Goal: Check status: Check status

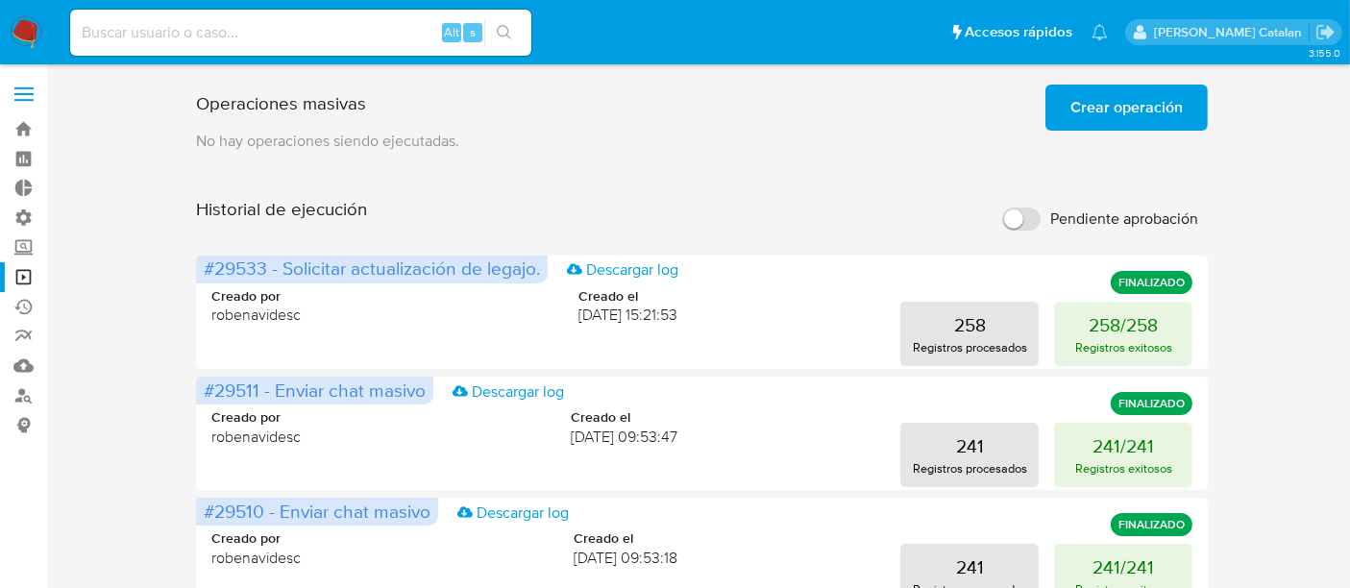
drag, startPoint x: 1289, startPoint y: 1, endPoint x: 547, endPoint y: 135, distance: 754.0
click at [547, 135] on p "No hay operaciones siendo ejecutadas." at bounding box center [702, 141] width 1013 height 21
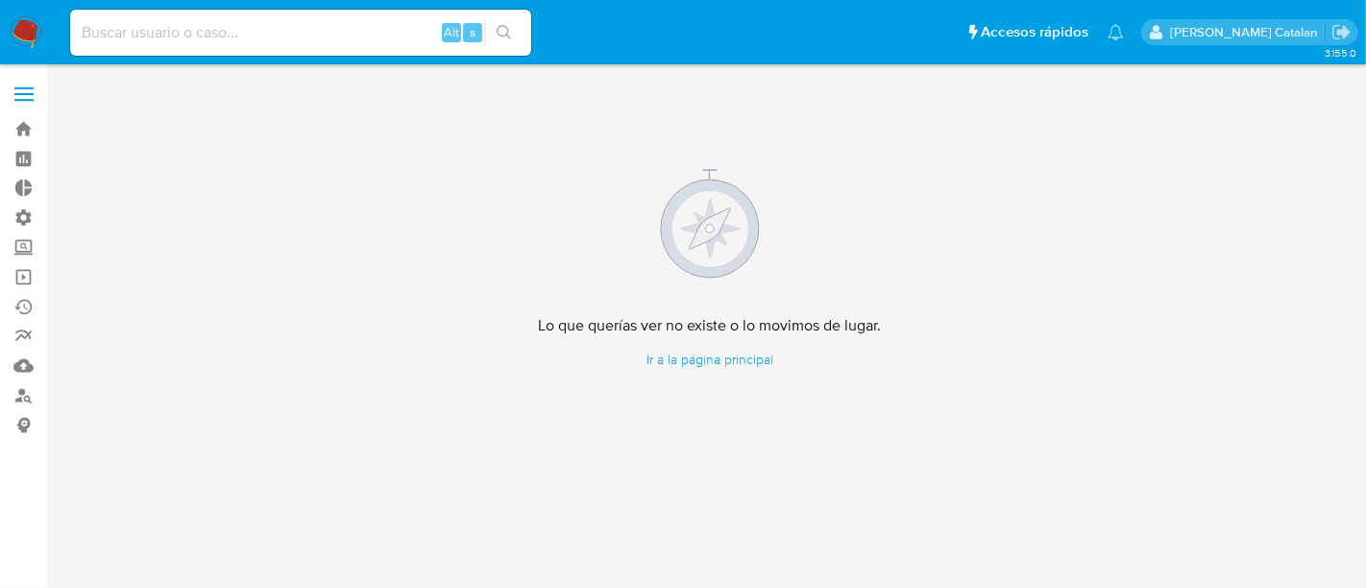
click at [293, 17] on div "Alt s" at bounding box center [300, 33] width 461 height 46
click at [234, 45] on div "Alt s" at bounding box center [300, 33] width 461 height 46
click at [168, 31] on input at bounding box center [300, 32] width 461 height 25
paste input "600376736"
type input "600376736"
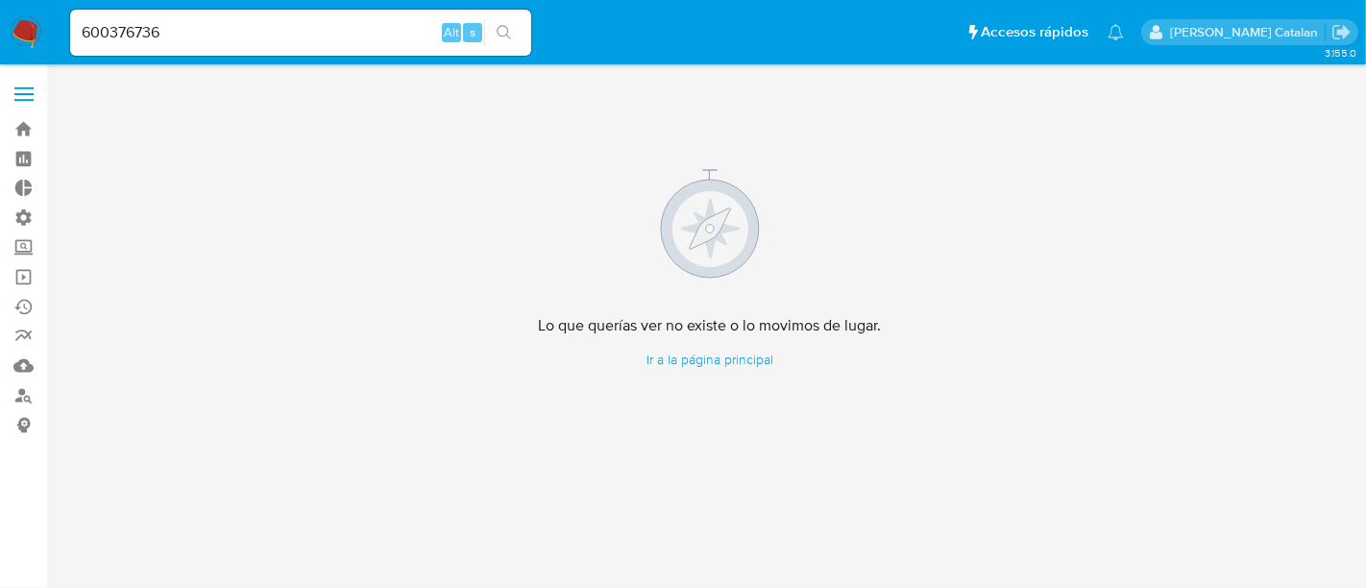
click at [516, 34] on button "search-icon" at bounding box center [503, 32] width 39 height 27
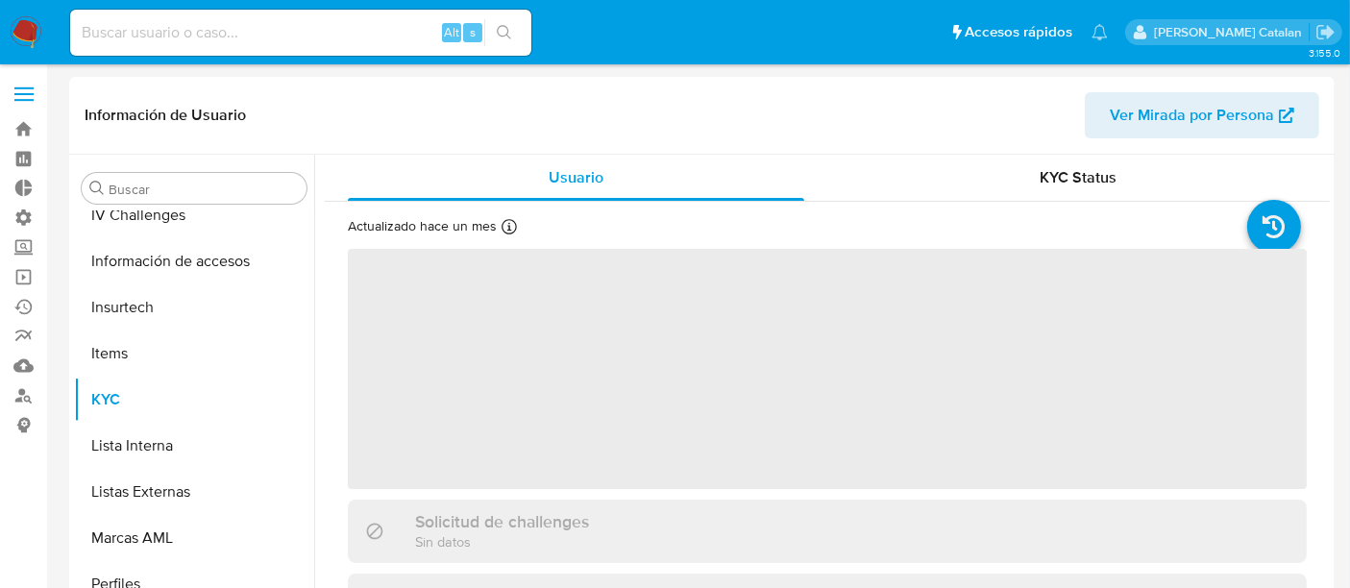
scroll to position [811, 0]
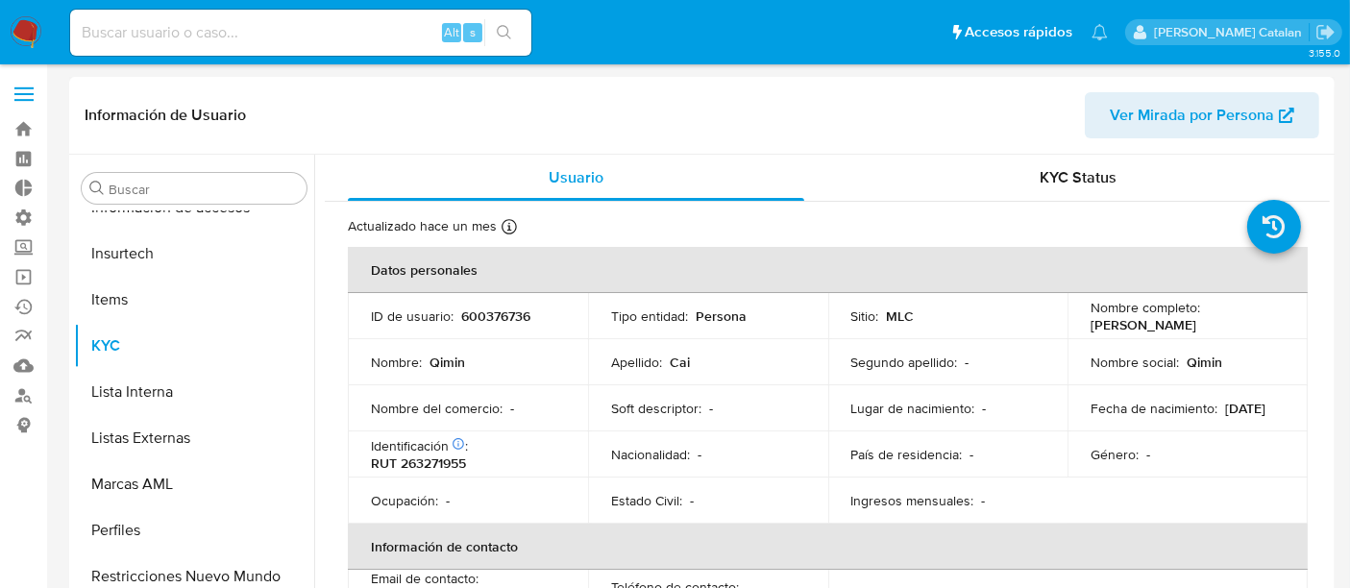
select select "10"
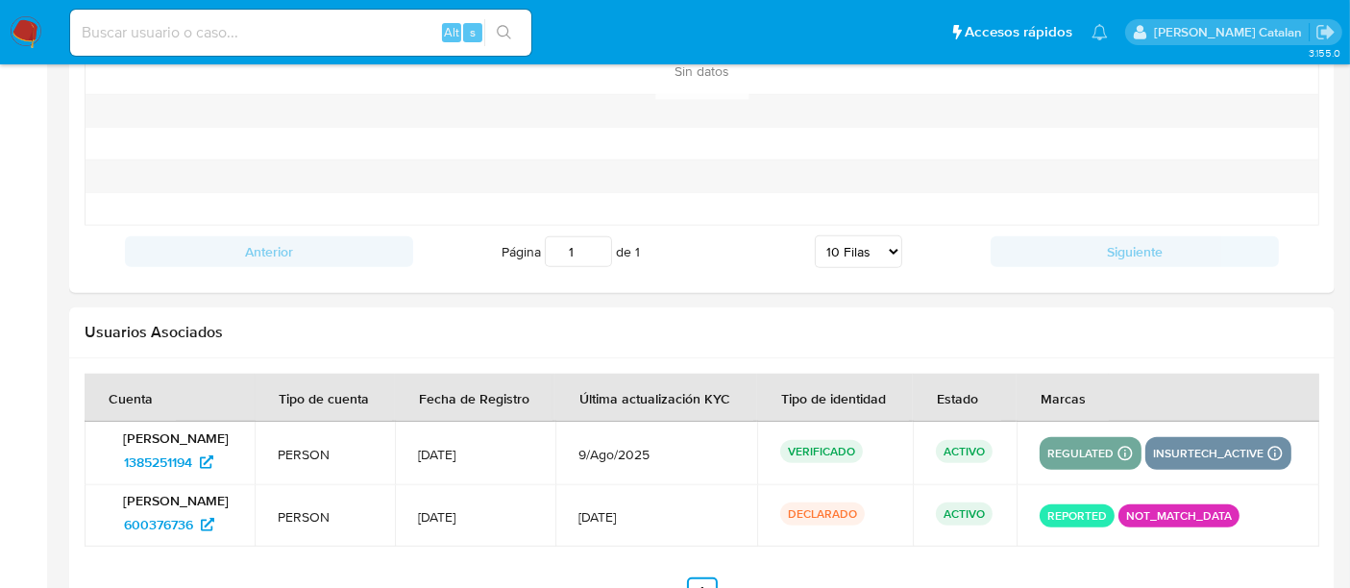
scroll to position [1930, 0]
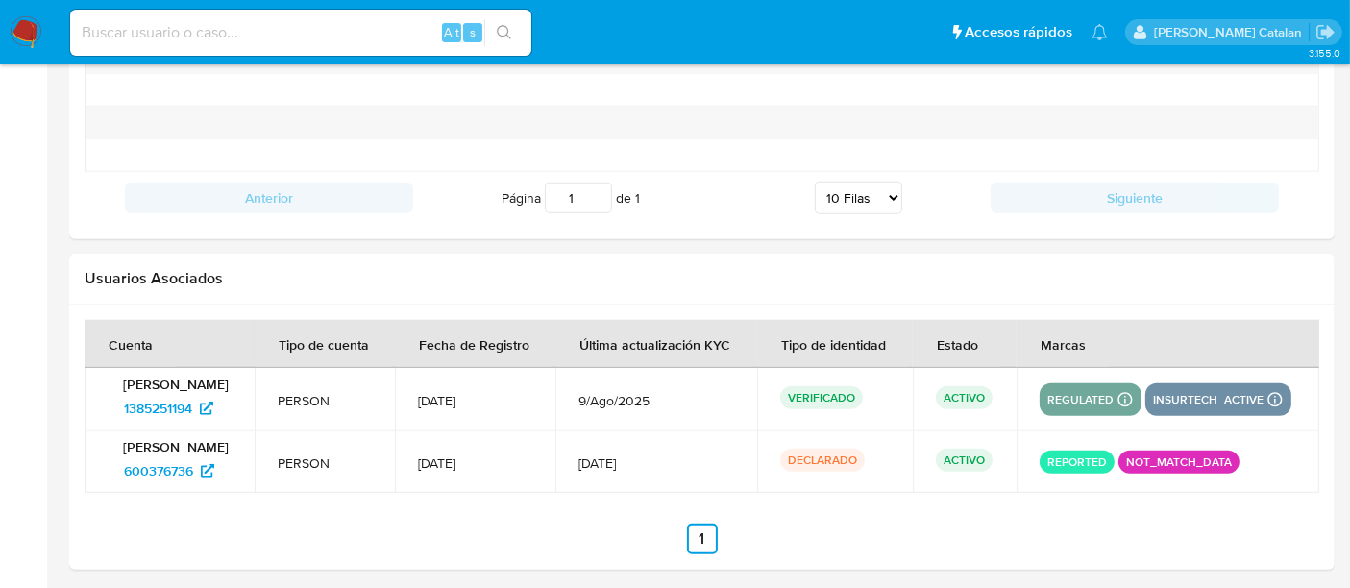
click at [666, 442] on td "9/Jul/2025" at bounding box center [656, 462] width 202 height 62
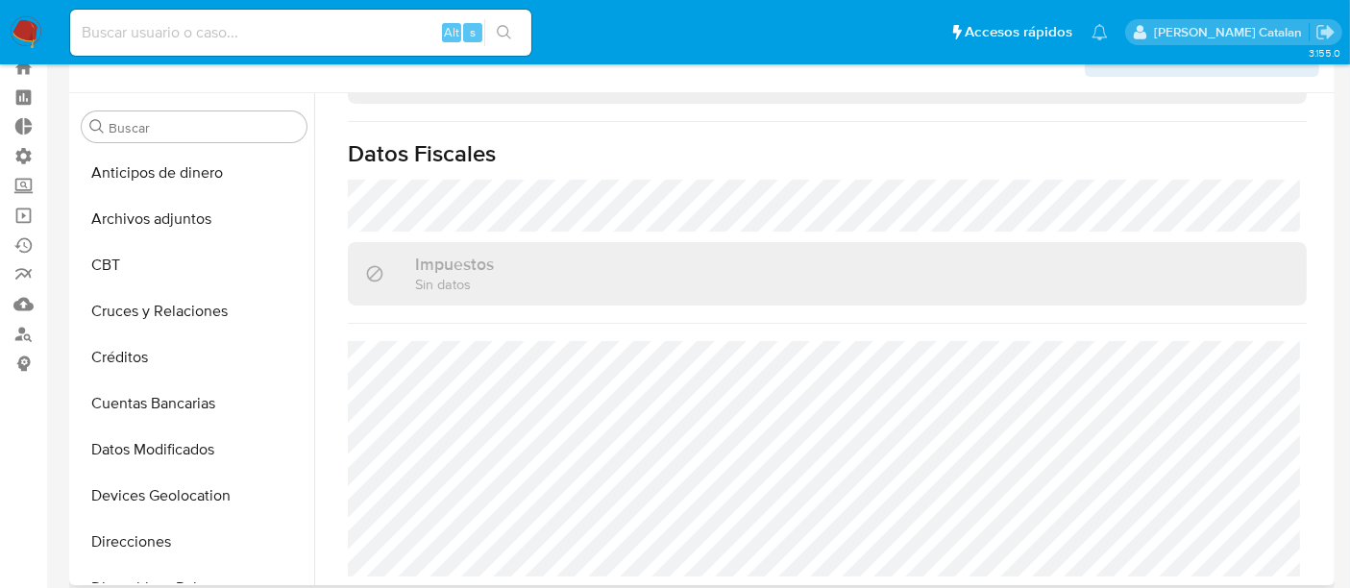
scroll to position [811, 0]
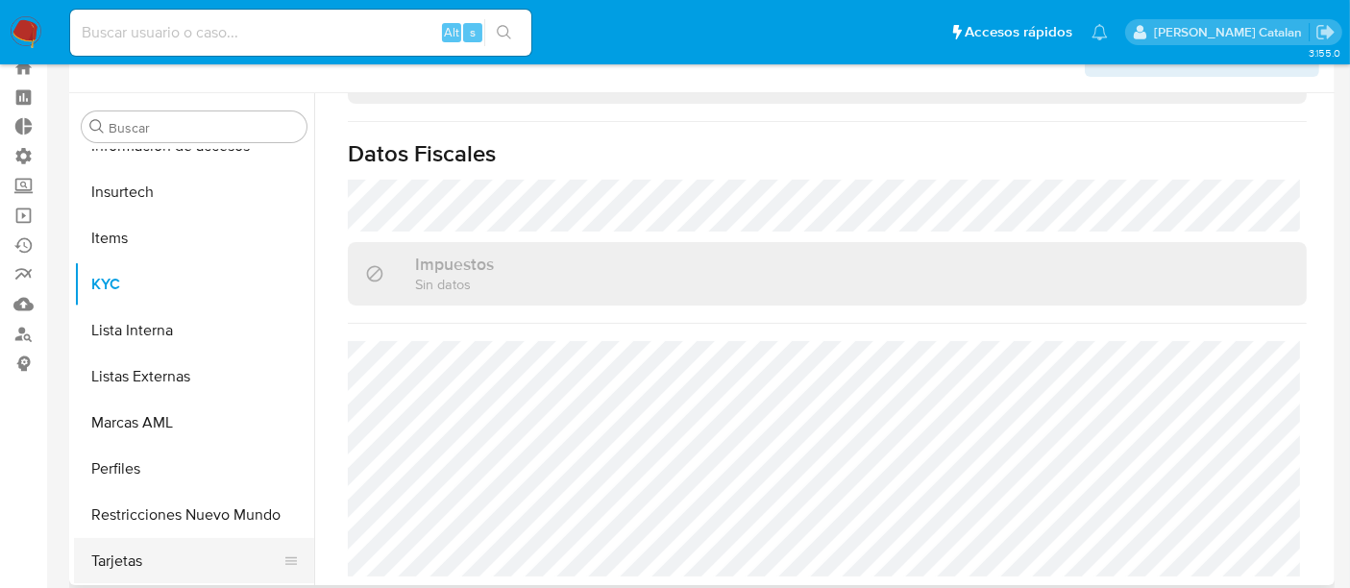
click at [148, 567] on button "Tarjetas" at bounding box center [186, 561] width 225 height 46
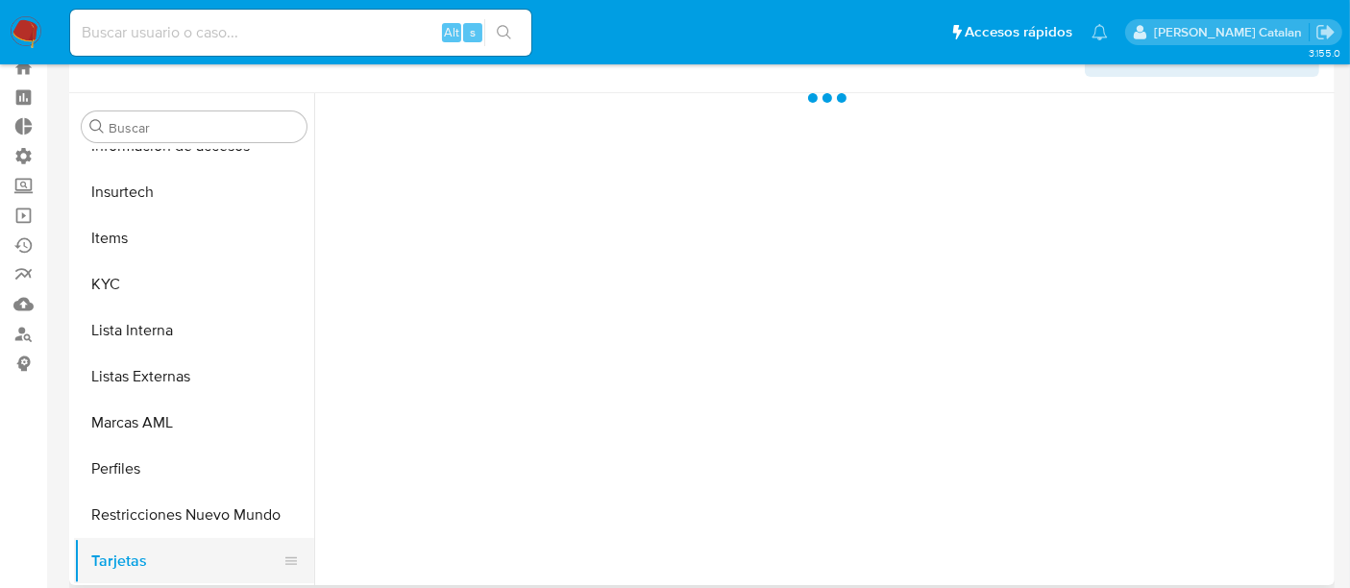
scroll to position [0, 0]
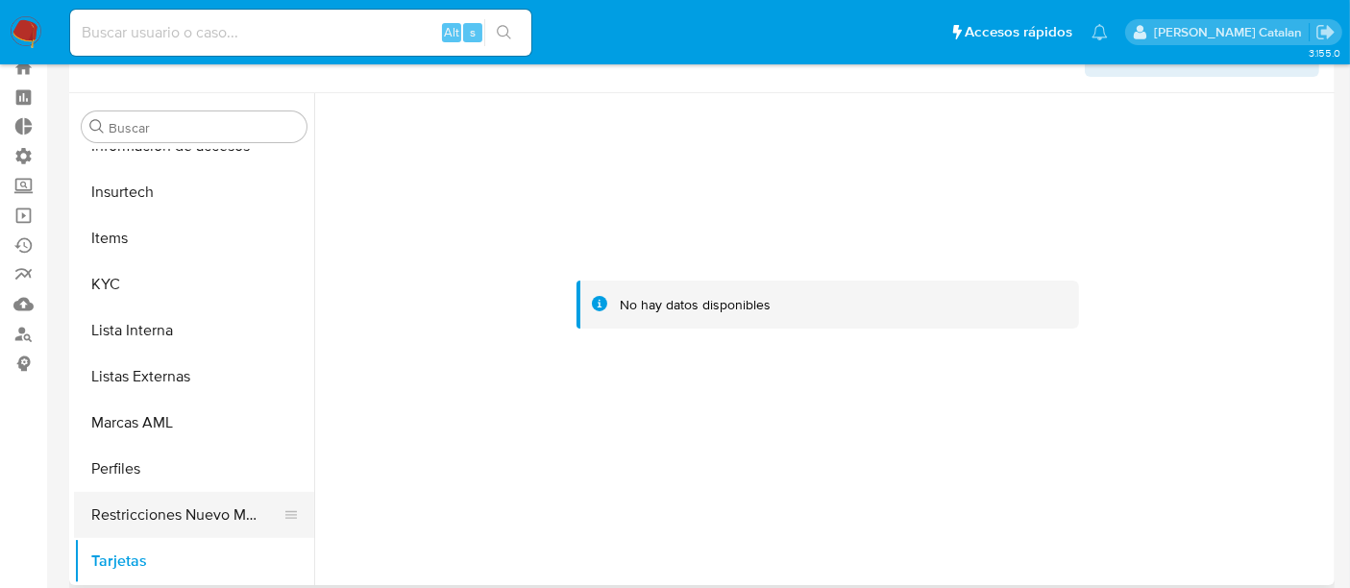
click at [161, 511] on button "Restricciones Nuevo Mundo" at bounding box center [186, 515] width 225 height 46
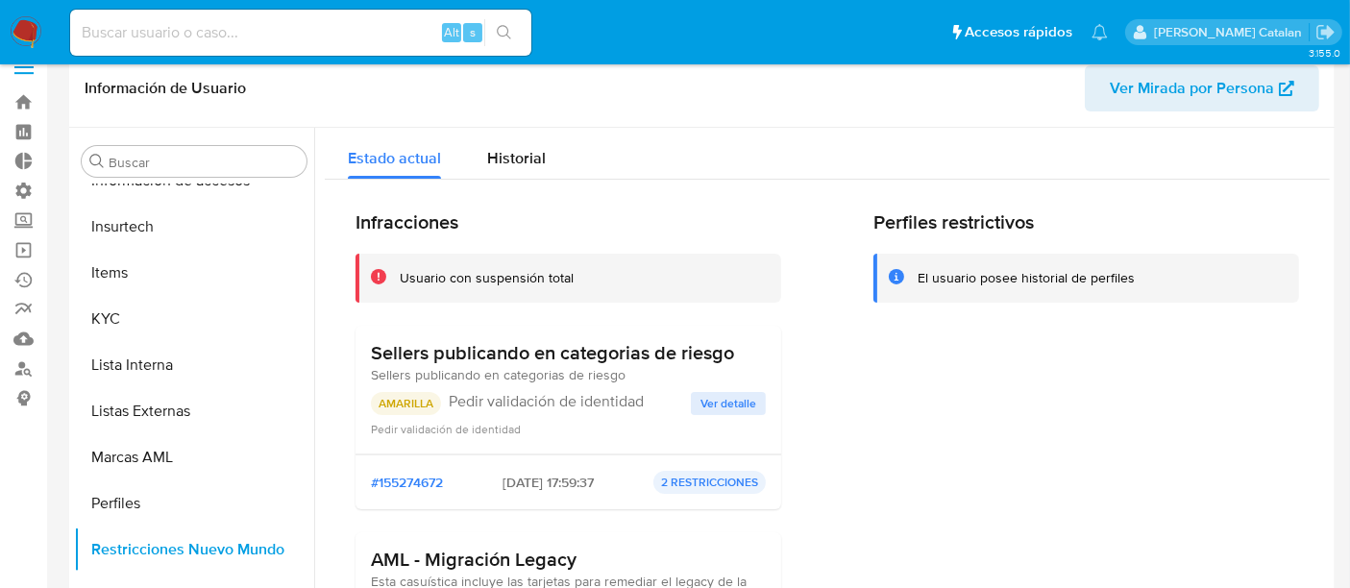
scroll to position [14, 0]
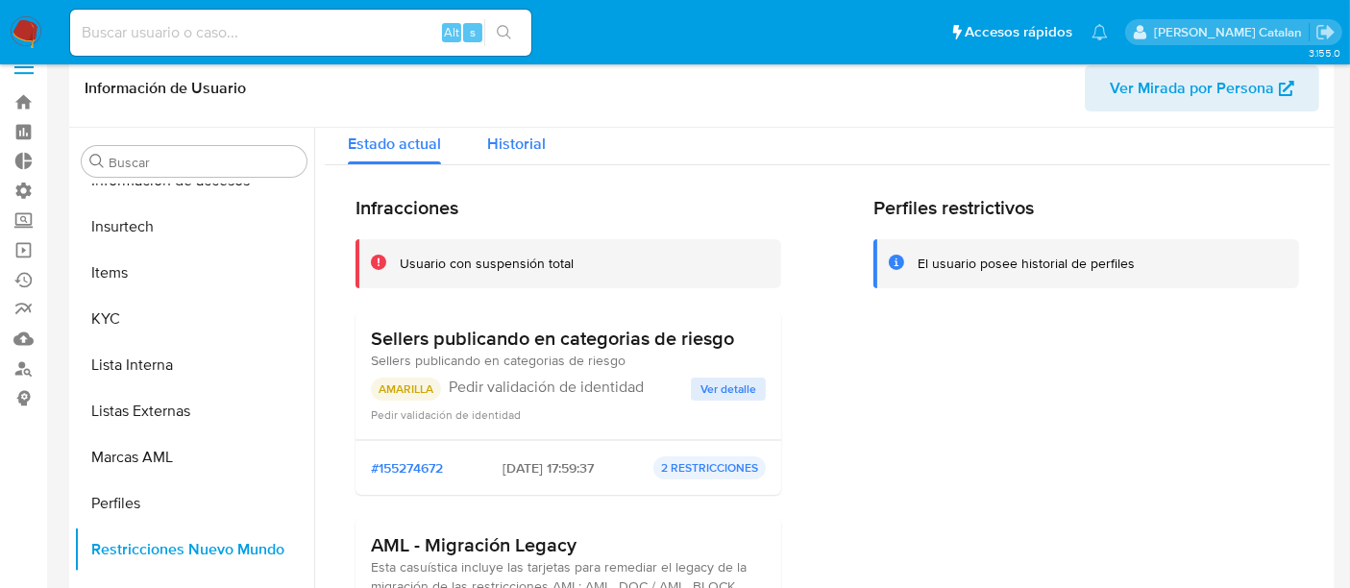
click at [521, 144] on span "Historial" at bounding box center [516, 144] width 59 height 22
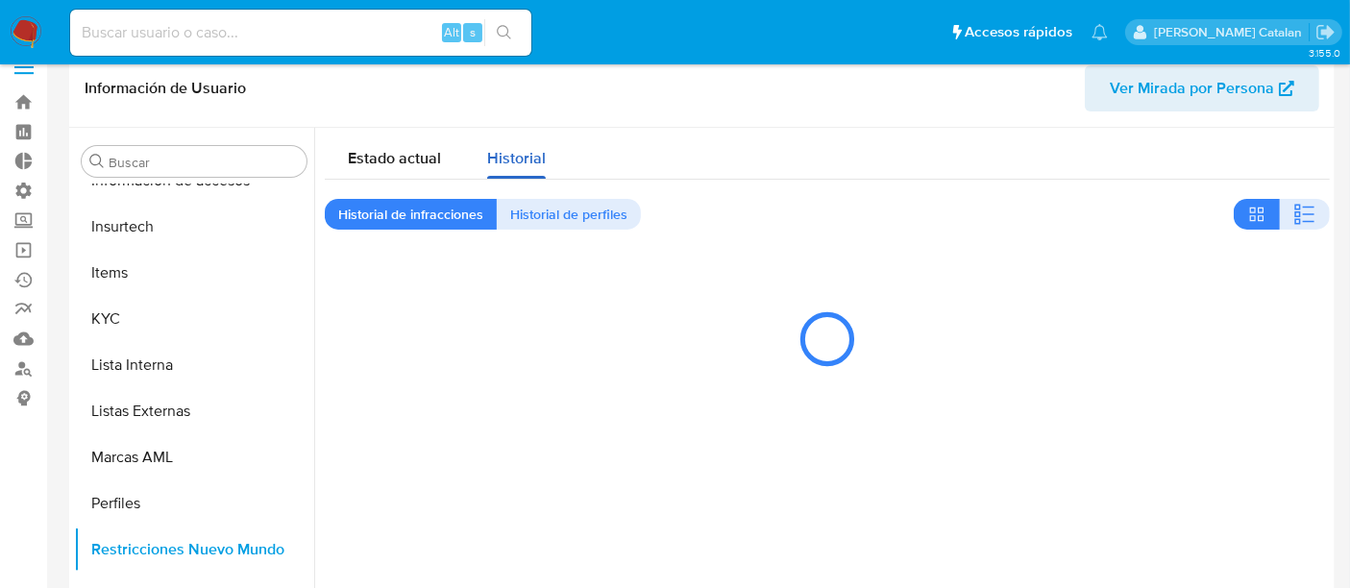
scroll to position [0, 0]
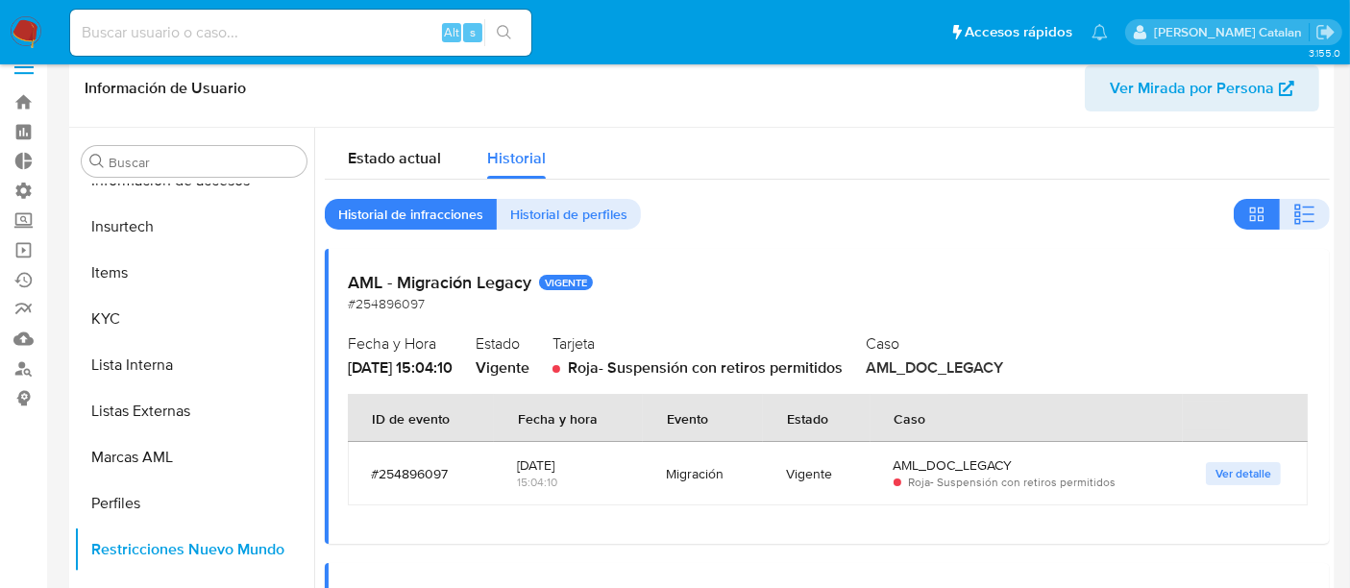
click at [807, 259] on div "AML - Migración Legacy VIGENTE #254896097 Fecha y Hora 2023-03-23 - 15:04:10 Es…" at bounding box center [827, 396] width 1005 height 295
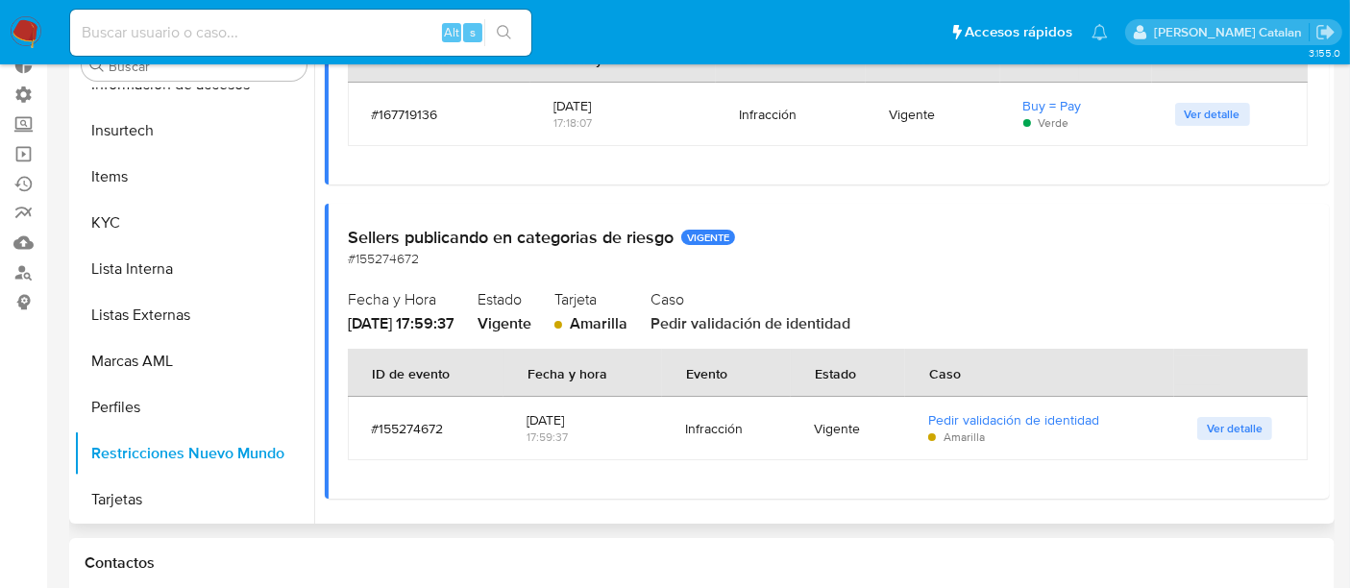
scroll to position [147, 0]
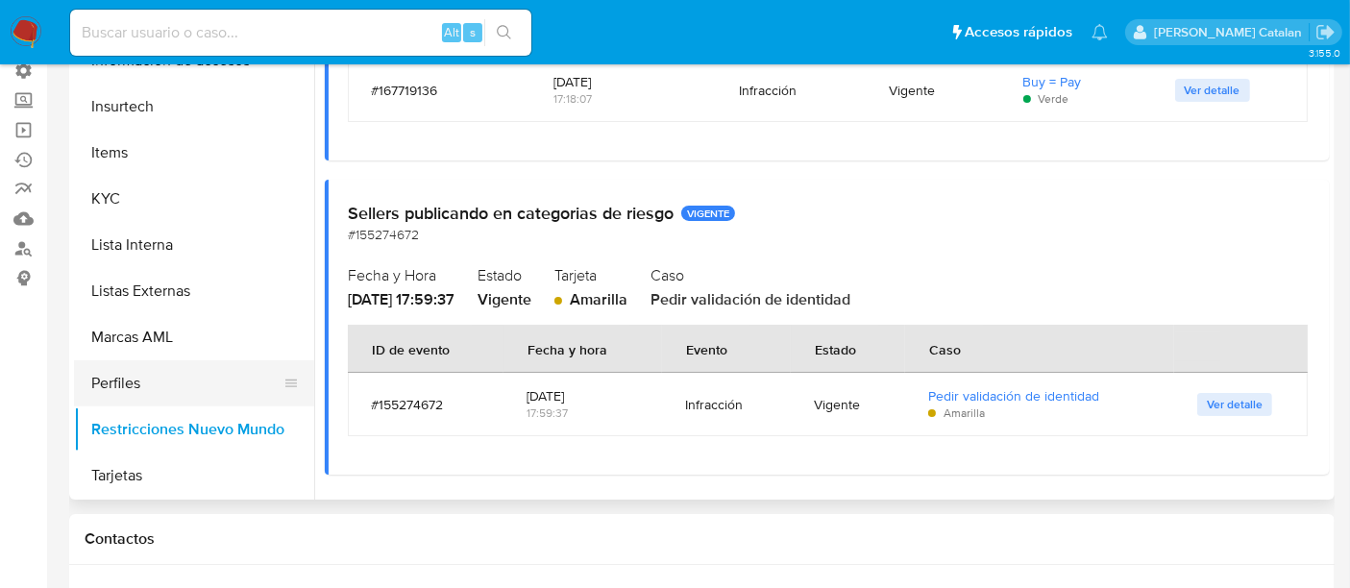
click at [120, 395] on button "Perfiles" at bounding box center [186, 383] width 225 height 46
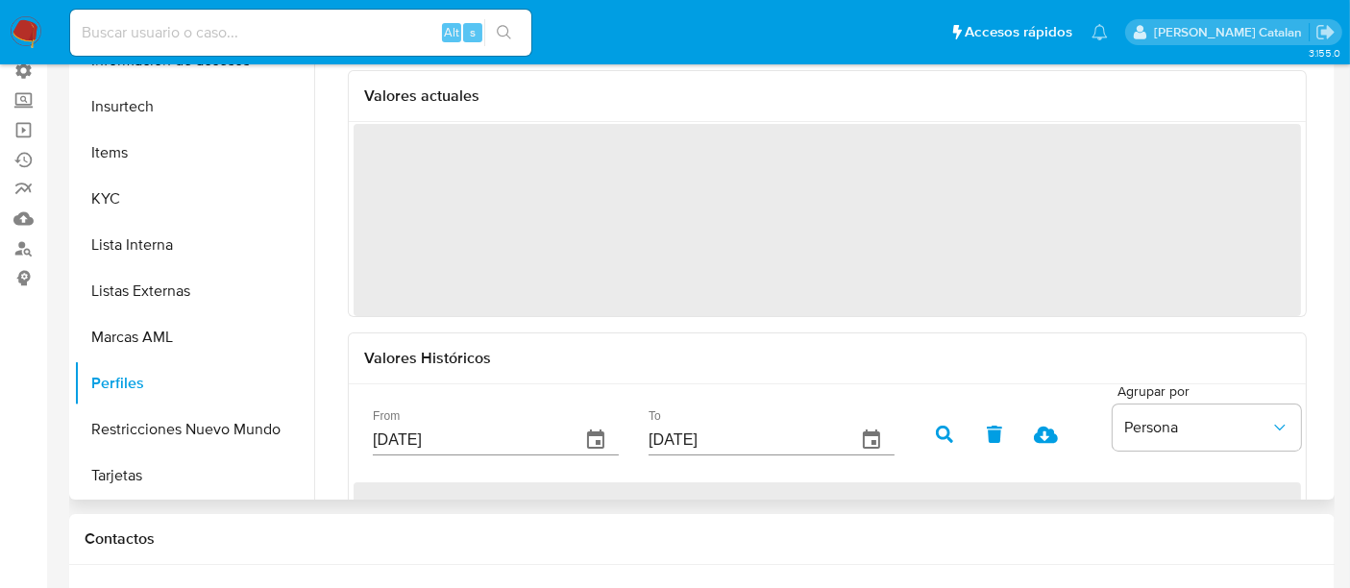
scroll to position [0, 0]
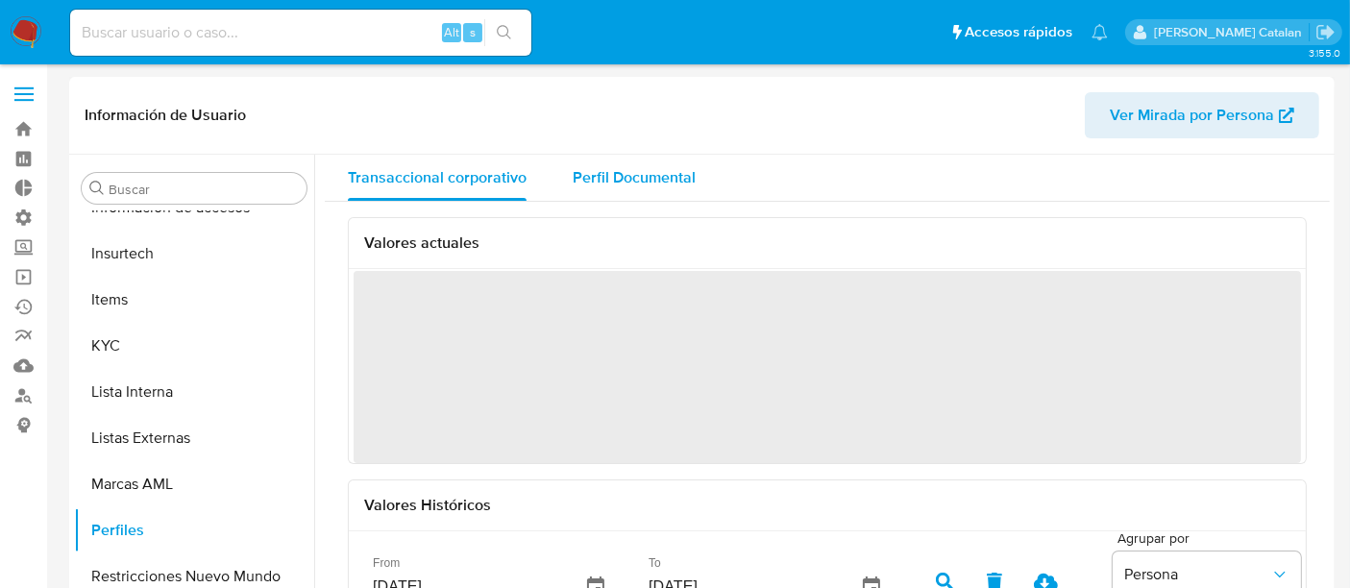
click at [620, 177] on span "Perfil Documental" at bounding box center [634, 177] width 123 height 22
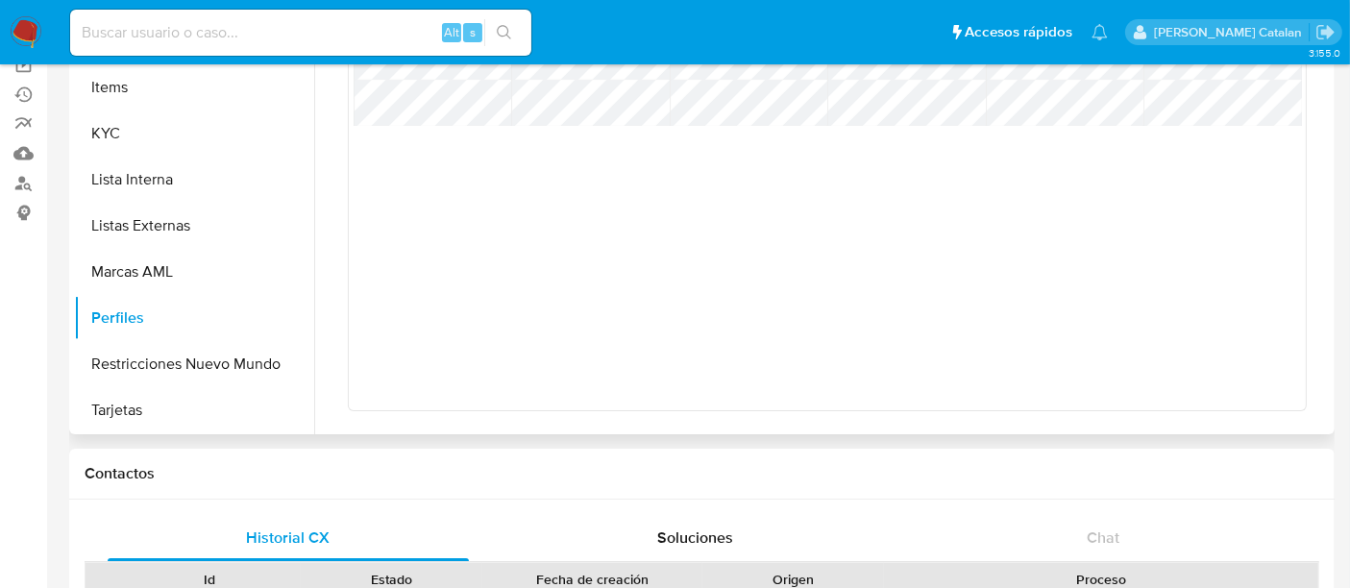
scroll to position [213, 0]
click at [127, 275] on button "Marcas AML" at bounding box center [186, 271] width 225 height 46
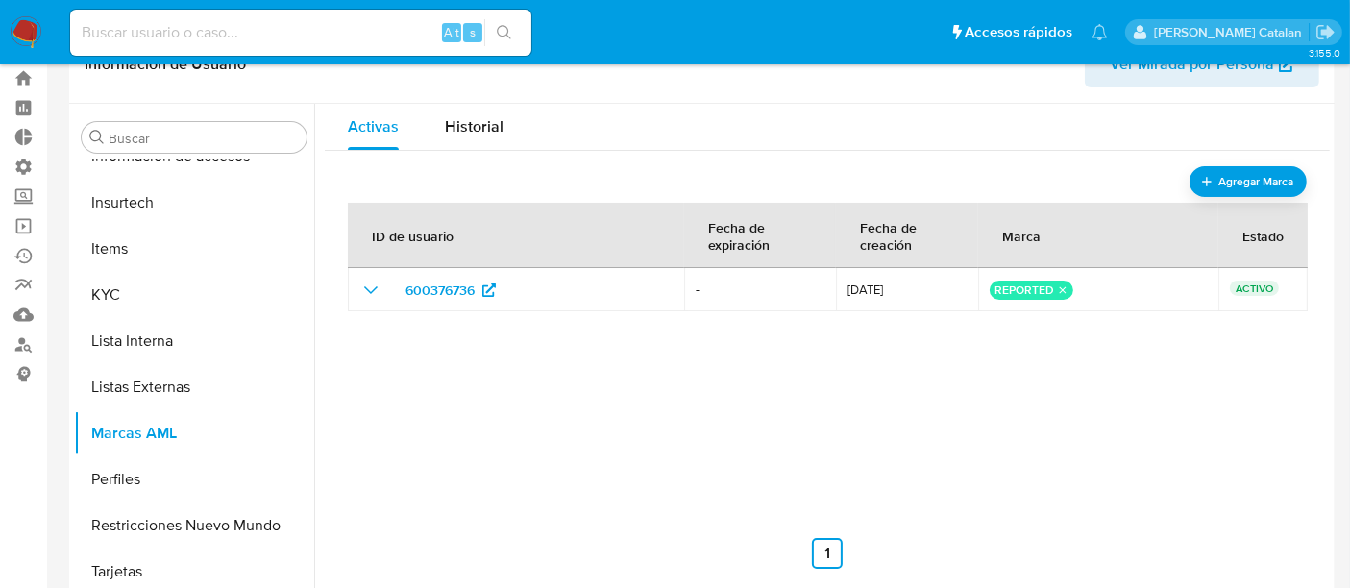
scroll to position [53, 0]
click at [494, 143] on div "Historial" at bounding box center [474, 125] width 59 height 46
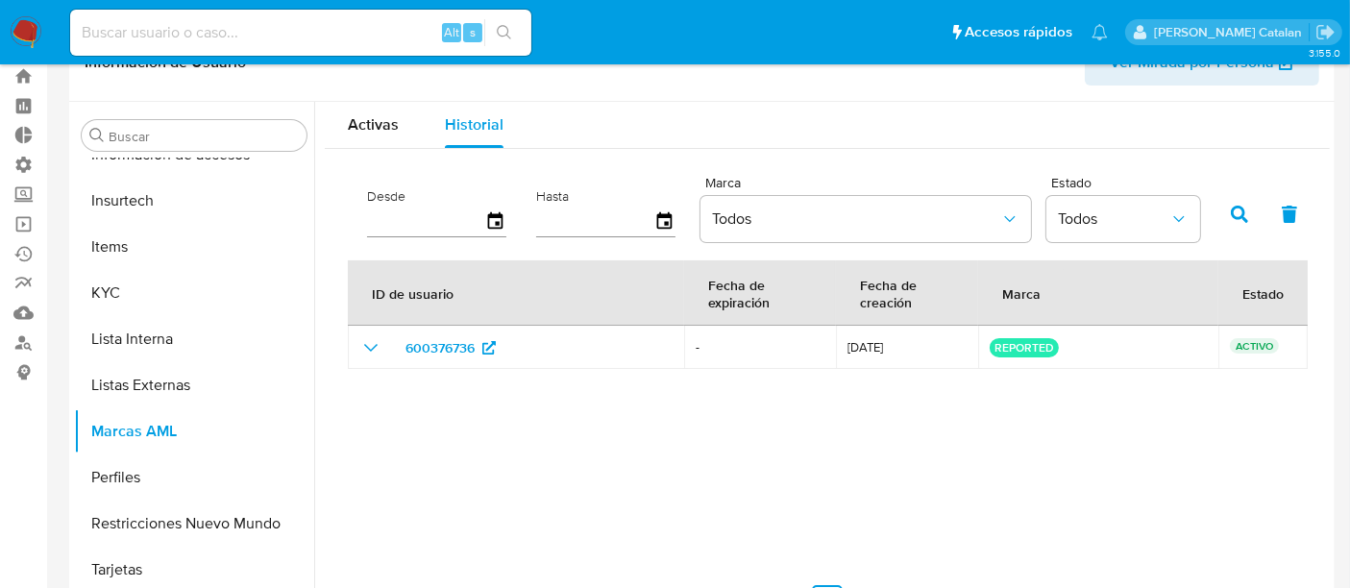
click at [548, 469] on div "ID de usuario Fecha de expiración Fecha de creación Marca Estado 600376736 - 23…" at bounding box center [827, 438] width 959 height 356
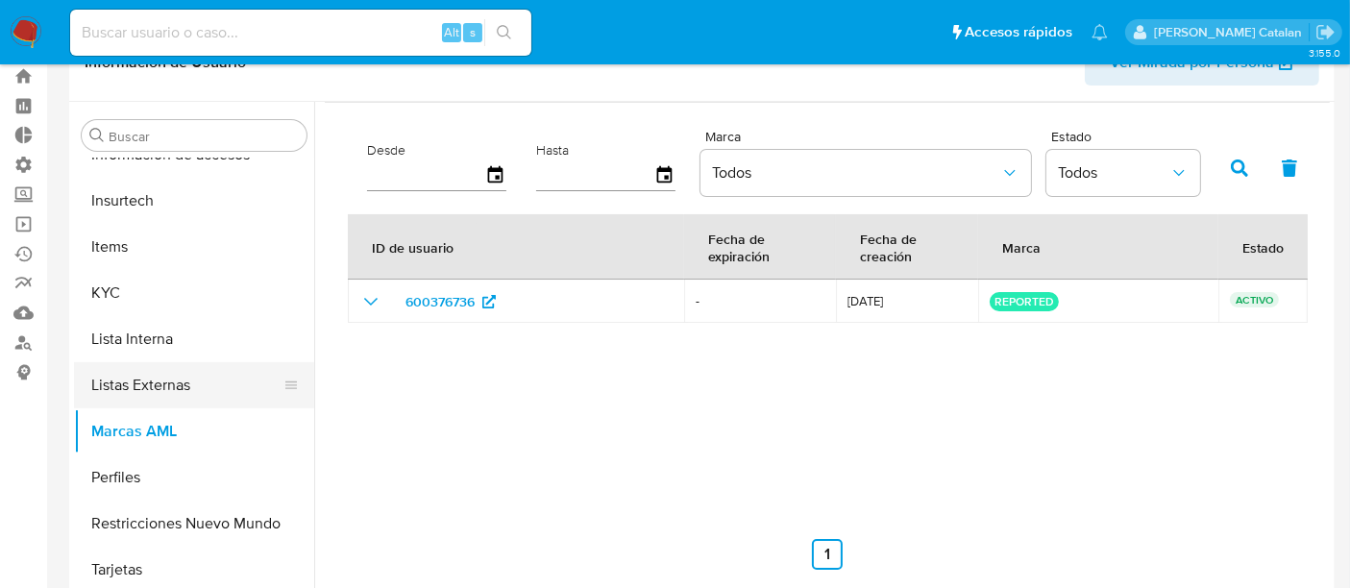
click at [136, 393] on button "Listas Externas" at bounding box center [186, 385] width 225 height 46
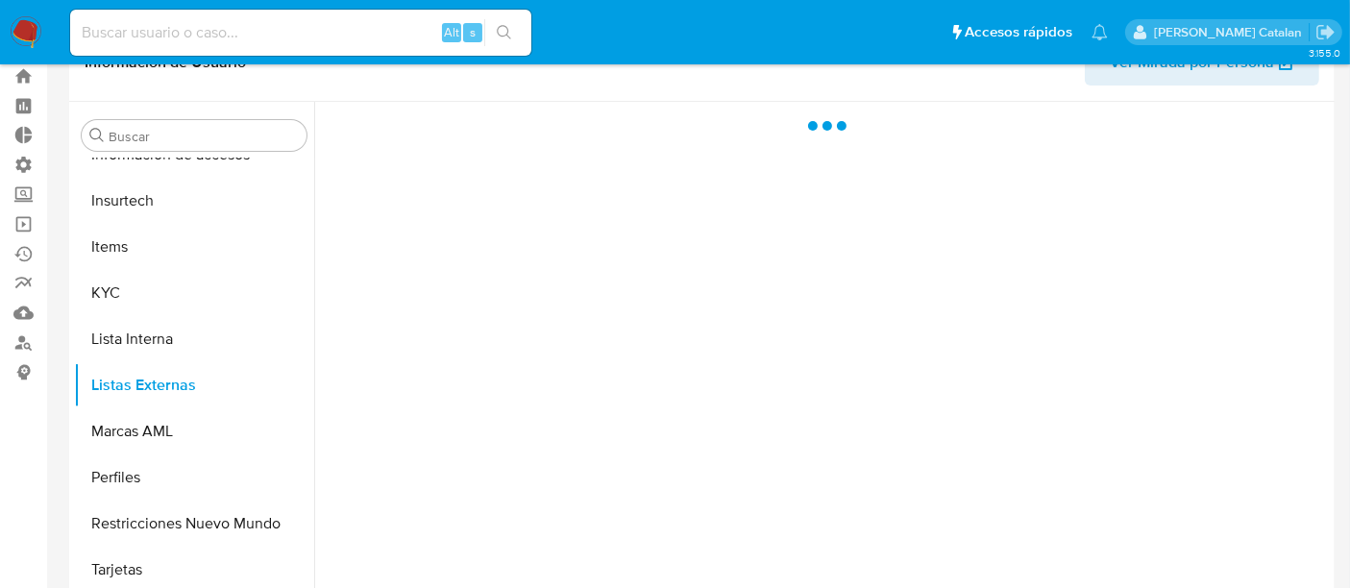
scroll to position [0, 0]
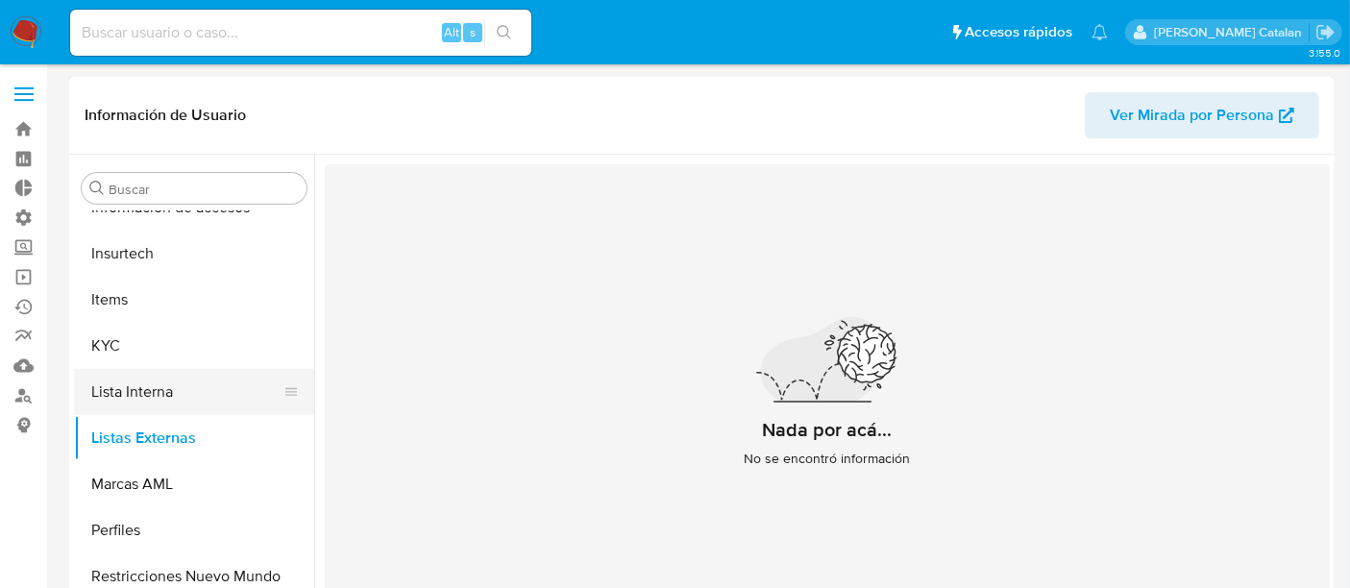
click at [163, 389] on button "Lista Interna" at bounding box center [186, 392] width 225 height 46
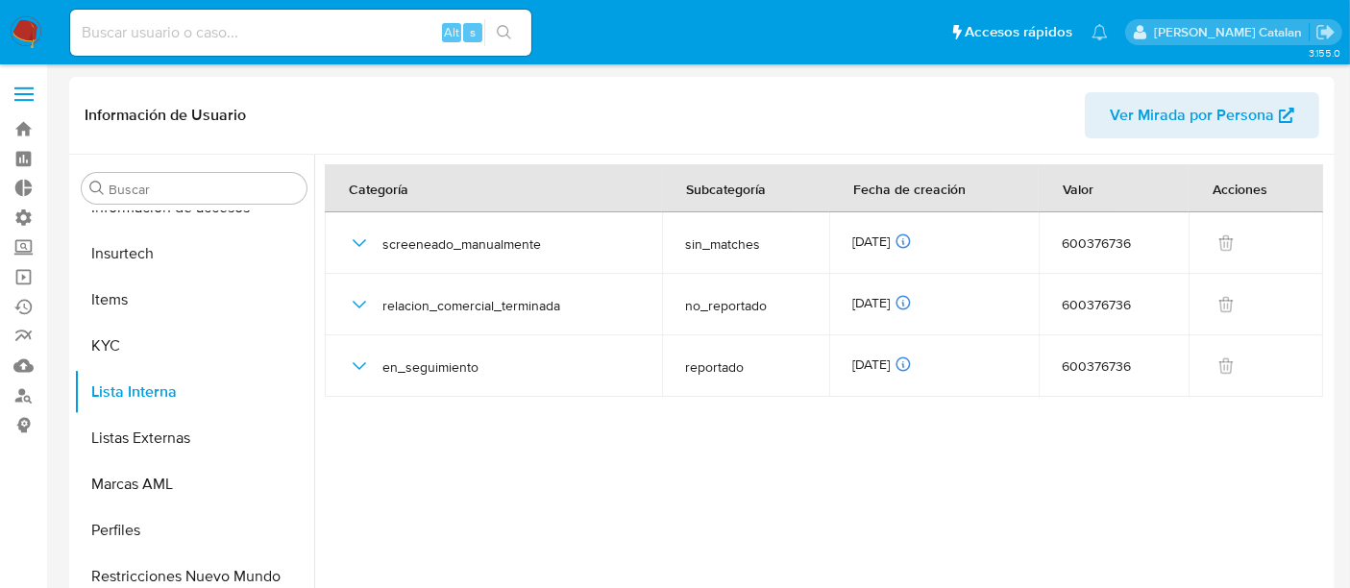
click at [634, 414] on div at bounding box center [822, 401] width 1016 height 492
click at [686, 443] on div at bounding box center [822, 401] width 1016 height 492
click at [123, 360] on button "KYC" at bounding box center [186, 346] width 225 height 46
